Goal: Task Accomplishment & Management: Use online tool/utility

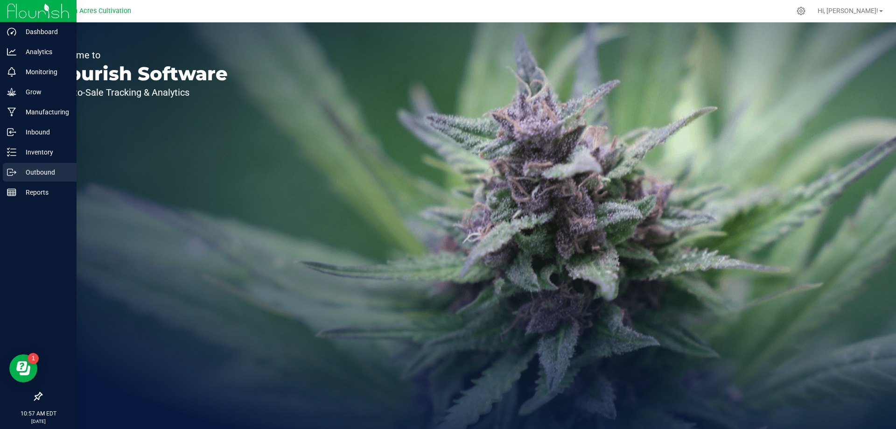
click at [34, 166] on div "Outbound" at bounding box center [40, 172] width 74 height 19
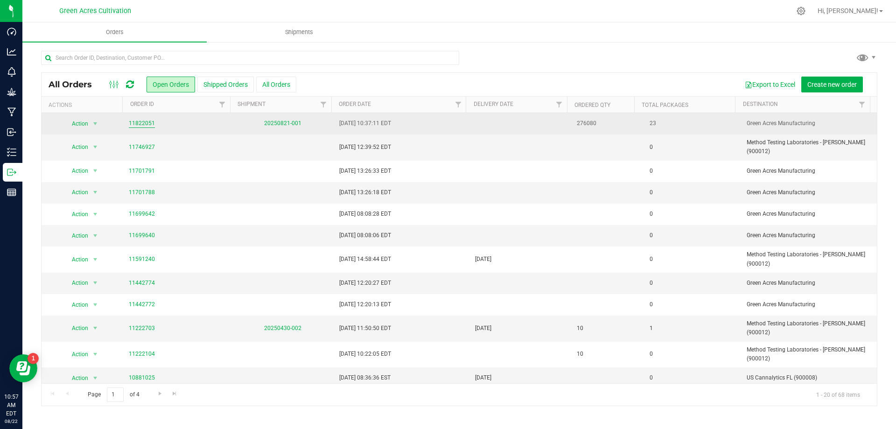
click at [142, 123] on link "11822051" at bounding box center [142, 123] width 26 height 9
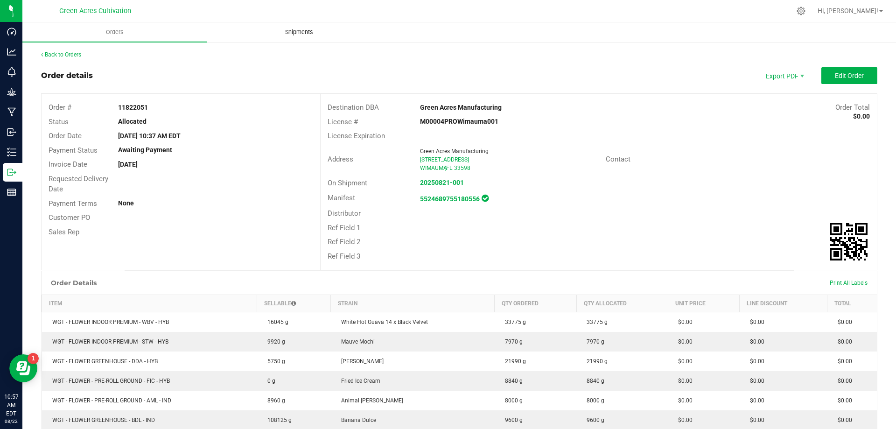
click at [300, 34] on span "Shipments" at bounding box center [299, 32] width 53 height 8
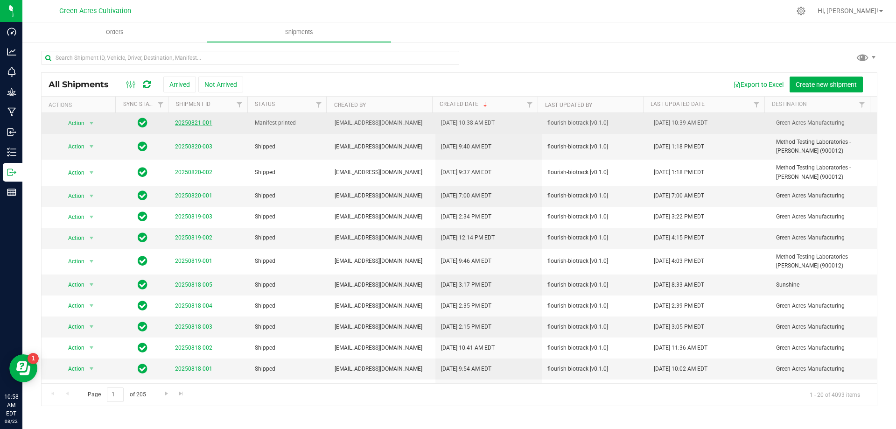
click at [203, 124] on link "20250821-001" at bounding box center [193, 123] width 37 height 7
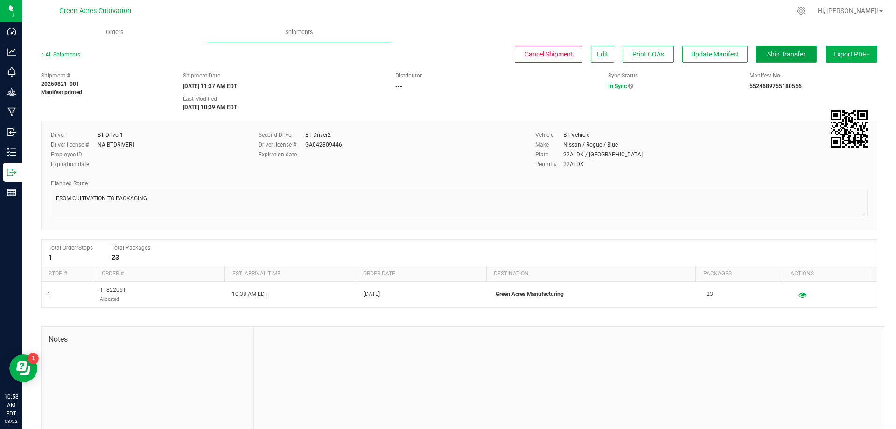
click at [793, 58] on button "Ship Transfer" at bounding box center [786, 54] width 61 height 17
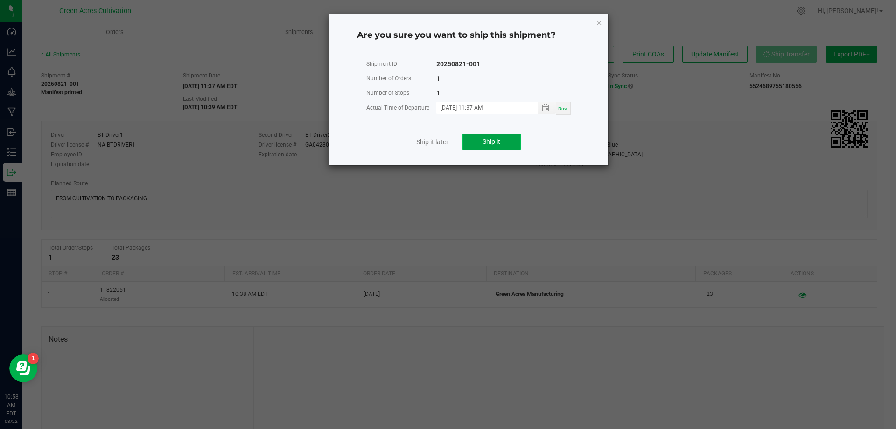
click at [507, 135] on button "Ship it" at bounding box center [492, 142] width 58 height 17
